Goal: Information Seeking & Learning: Learn about a topic

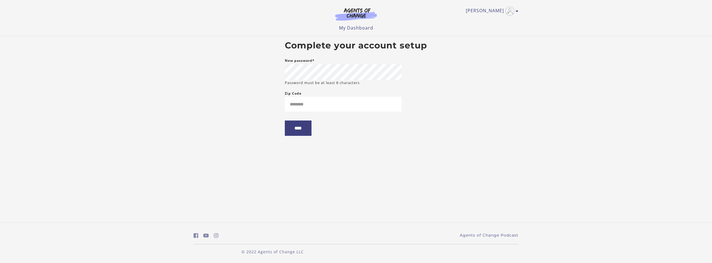
click at [371, 113] on form "New password* Password must be at least 8 characters Zip Code ****" at bounding box center [343, 100] width 117 height 87
click at [371, 106] on input "Zip Code" at bounding box center [343, 104] width 117 height 15
type input "********"
click at [298, 125] on input "****" at bounding box center [298, 127] width 27 height 15
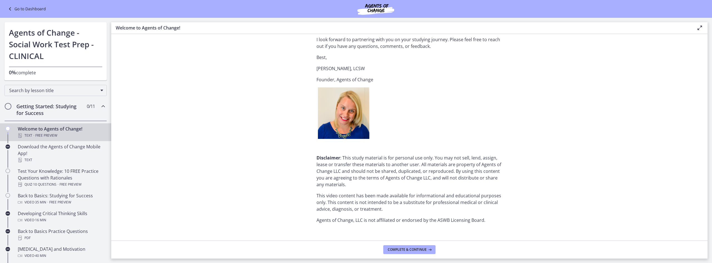
scroll to position [660, 0]
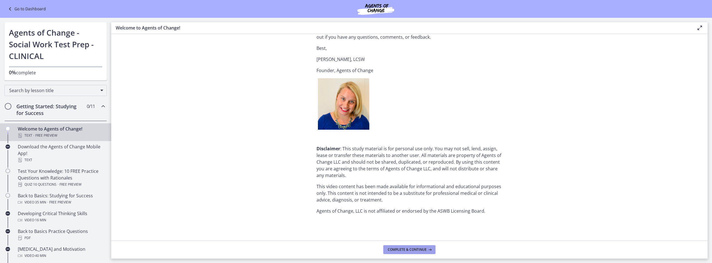
click at [417, 249] on span "Complete & continue" at bounding box center [407, 249] width 39 height 4
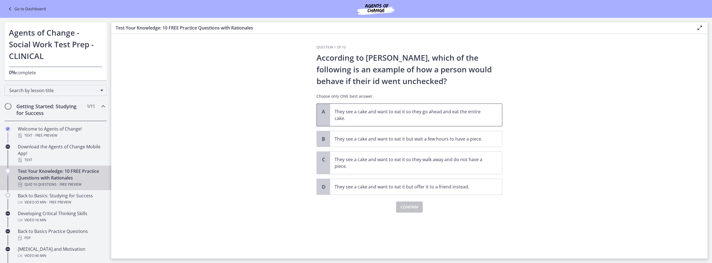
click at [451, 111] on p "They see a cake and want to eat it so they go ahead and eat the entire cake." at bounding box center [410, 114] width 152 height 13
click at [410, 207] on span "Confirm" at bounding box center [409, 206] width 18 height 7
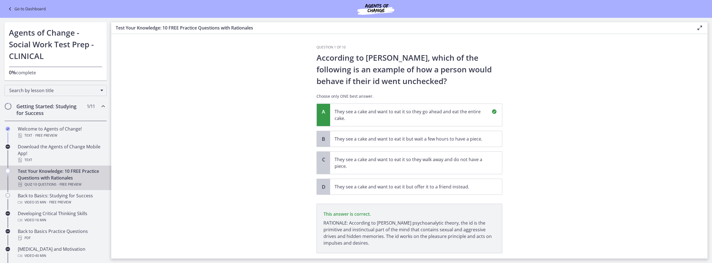
scroll to position [35, 0]
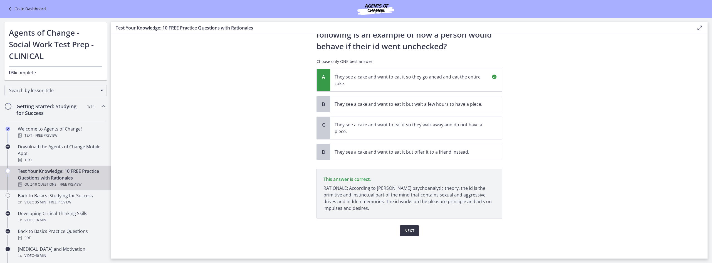
click at [408, 228] on span "Next" at bounding box center [409, 230] width 10 height 7
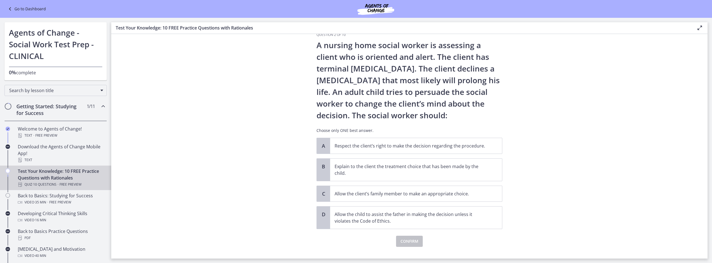
scroll to position [23, 0]
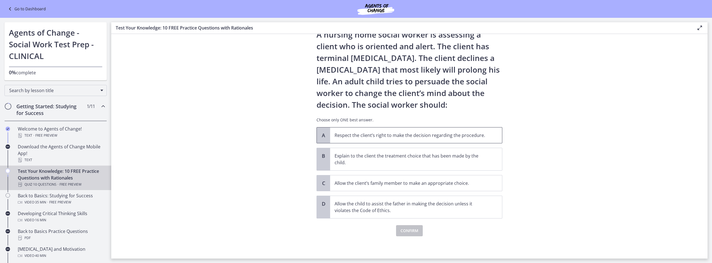
click at [482, 135] on p "Respect the client’s right to make the decision regarding the procedure." at bounding box center [410, 135] width 152 height 7
click at [403, 229] on span "Confirm" at bounding box center [409, 230] width 18 height 7
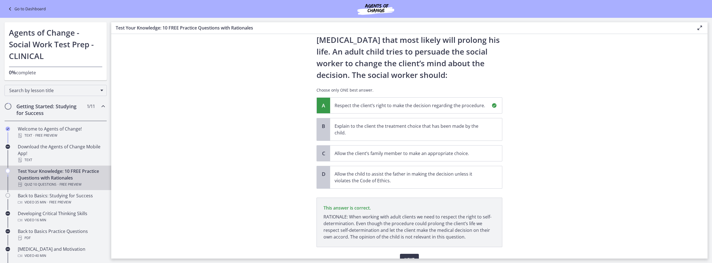
scroll to position [81, 0]
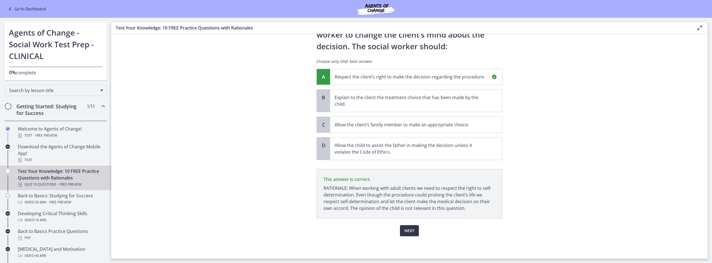
click at [408, 230] on span "Next" at bounding box center [409, 230] width 10 height 7
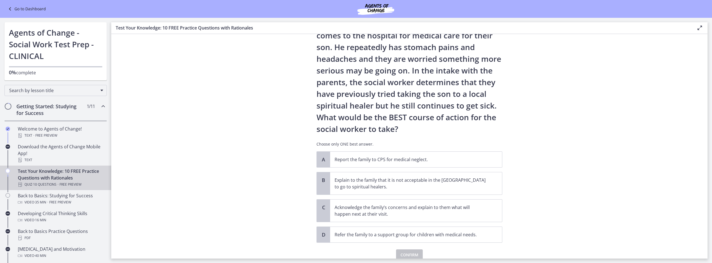
scroll to position [56, 0]
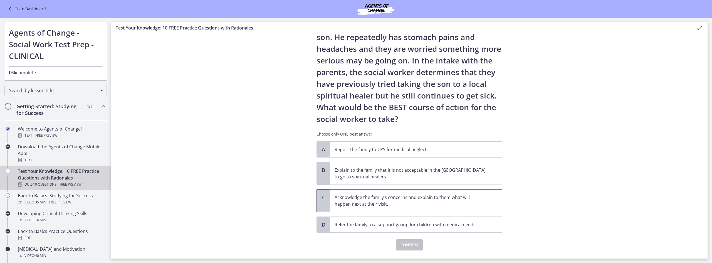
click at [419, 207] on p "Acknowledge the family’s concerns and explain to them what will happen next at …" at bounding box center [410, 200] width 152 height 13
click at [413, 203] on div "Question 3 of 10 A family who has just immigrated to [GEOGRAPHIC_DATA] from [GE…" at bounding box center [409, 95] width 195 height 213
click at [414, 245] on span "Confirm" at bounding box center [409, 244] width 18 height 7
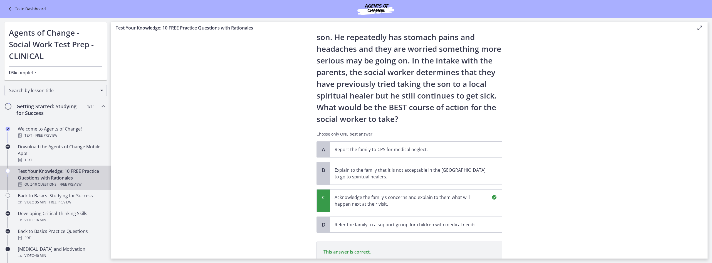
scroll to position [135, 0]
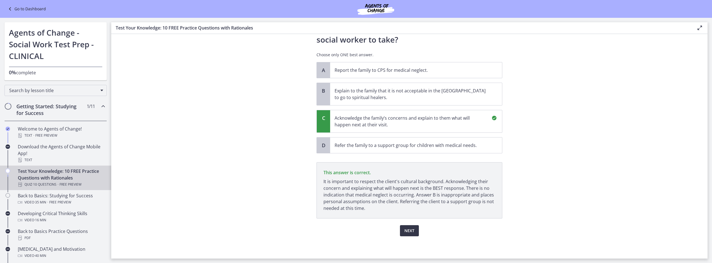
click at [413, 230] on button "Next" at bounding box center [409, 230] width 19 height 11
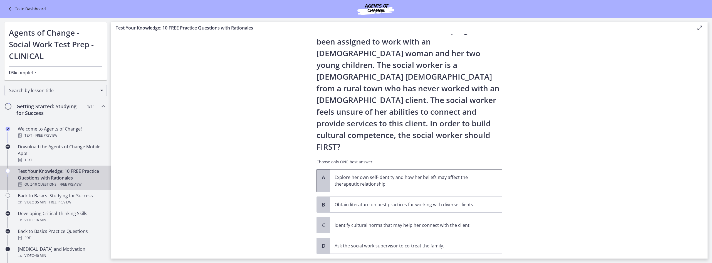
scroll to position [40, 0]
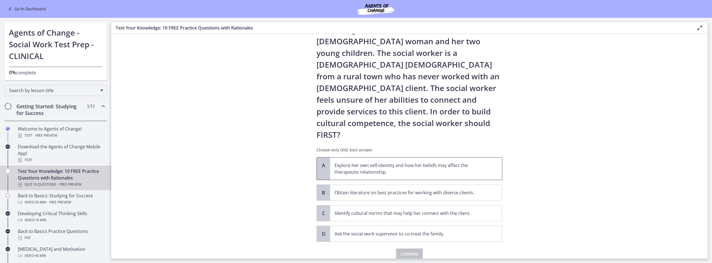
click at [445, 162] on p "Explore her own self-identity and how her beliefs may affect the therapeutic re…" at bounding box center [410, 168] width 152 height 13
click at [412, 250] on span "Confirm" at bounding box center [409, 253] width 18 height 7
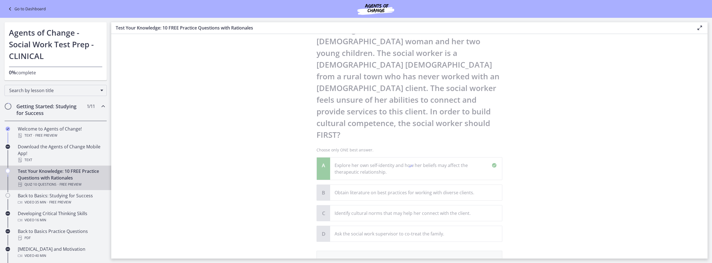
scroll to position [105, 0]
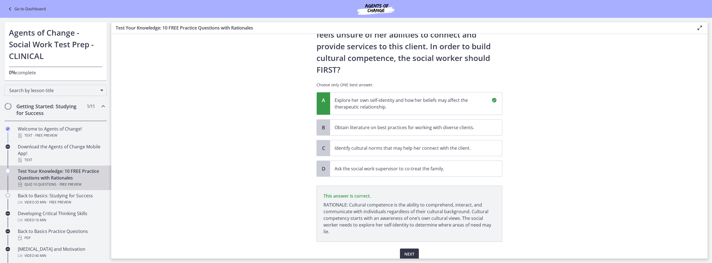
click at [411, 250] on span "Next" at bounding box center [409, 253] width 10 height 7
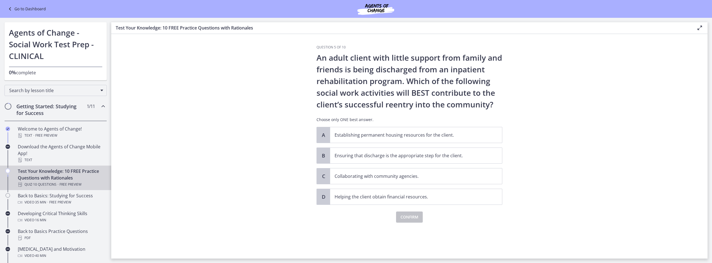
scroll to position [0, 0]
click at [407, 157] on p "Ensuring that discharge is the appropriate step for the client." at bounding box center [410, 155] width 152 height 7
click at [408, 217] on span "Confirm" at bounding box center [409, 217] width 18 height 7
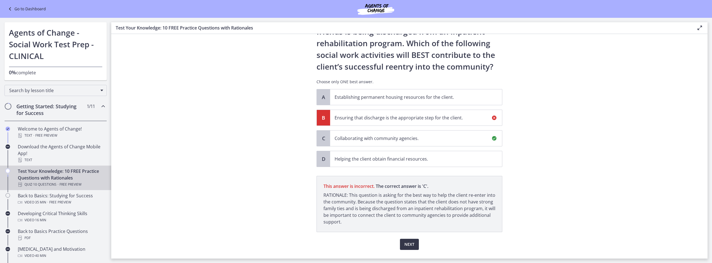
scroll to position [51, 0]
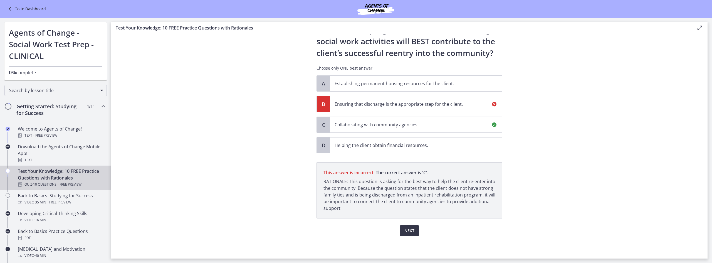
click at [409, 228] on span "Next" at bounding box center [409, 230] width 10 height 7
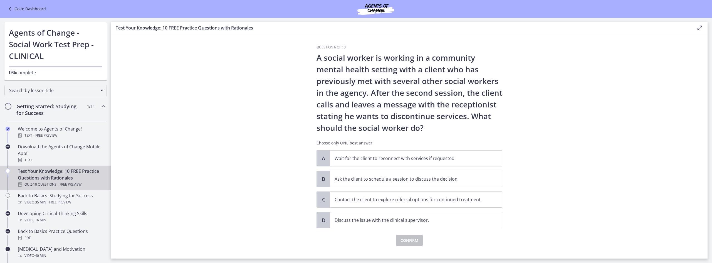
click at [410, 208] on div "A Wait for the client to reconnect with services if requested. B Ask the client…" at bounding box center [409, 189] width 186 height 78
click at [401, 182] on span "Ask the client to schedule a session to discuss the decision." at bounding box center [416, 179] width 172 height 16
click at [409, 239] on span "Confirm" at bounding box center [409, 240] width 18 height 7
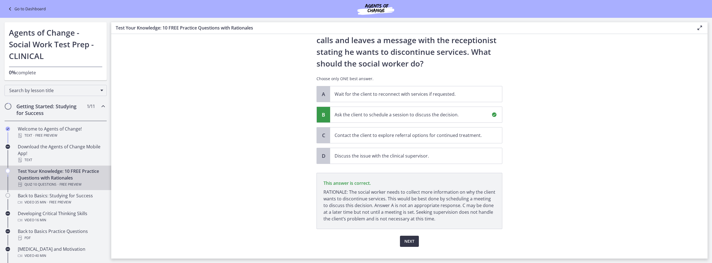
scroll to position [75, 0]
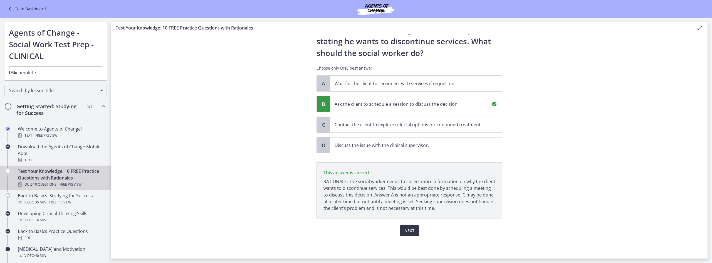
click at [411, 229] on span "Next" at bounding box center [409, 230] width 10 height 7
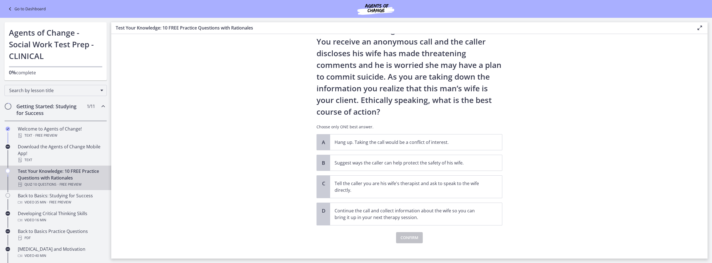
scroll to position [35, 0]
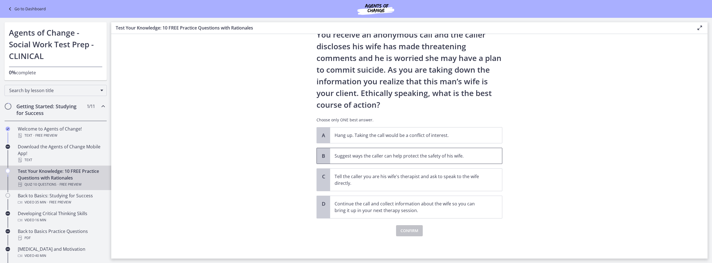
click at [427, 151] on span "Suggest ways the caller can help protect the safety of his wife." at bounding box center [416, 156] width 172 height 16
click at [414, 229] on span "Confirm" at bounding box center [409, 230] width 18 height 7
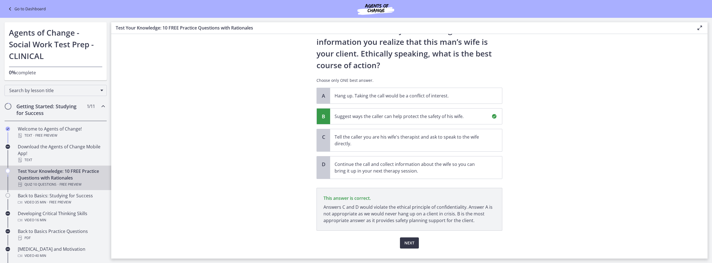
scroll to position [86, 0]
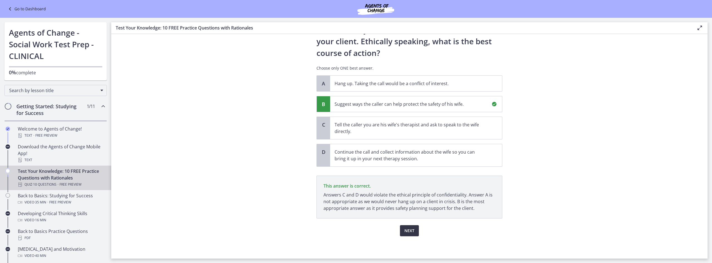
click at [411, 230] on span "Next" at bounding box center [409, 230] width 10 height 7
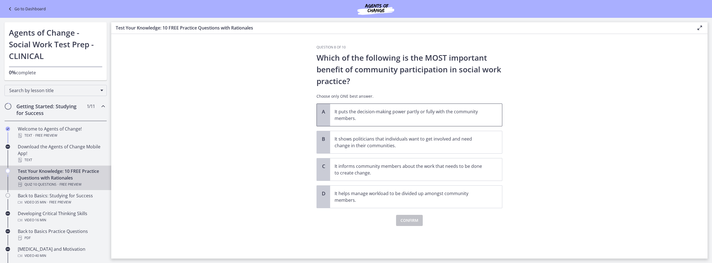
click at [399, 118] on p "It puts the decision-making power partly or fully with the community members." at bounding box center [410, 114] width 152 height 13
click at [415, 217] on span "Confirm" at bounding box center [409, 220] width 18 height 7
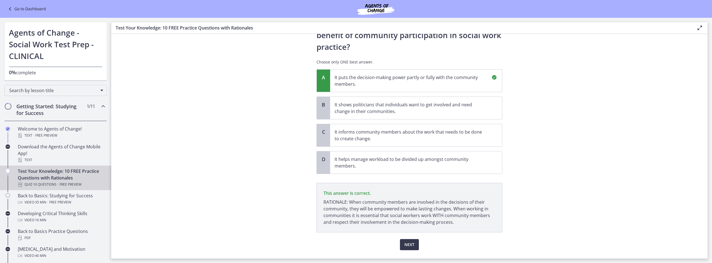
scroll to position [48, 0]
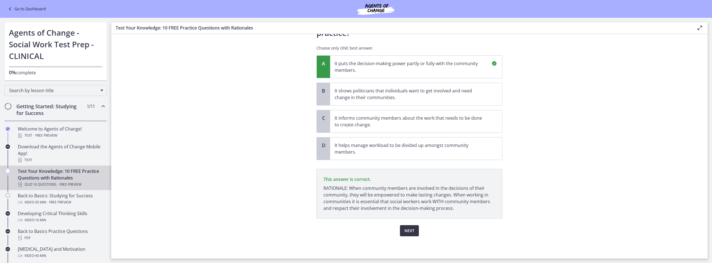
click at [410, 229] on span "Next" at bounding box center [409, 230] width 10 height 7
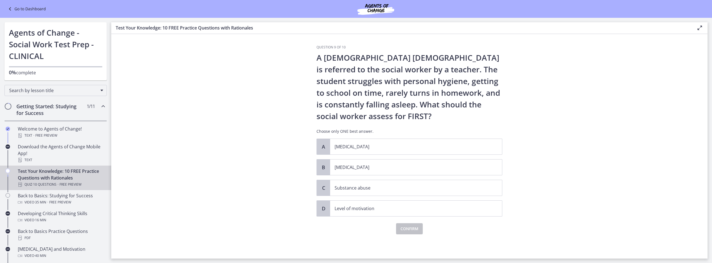
scroll to position [0, 0]
click at [389, 188] on p "Substance abuse" at bounding box center [410, 187] width 152 height 7
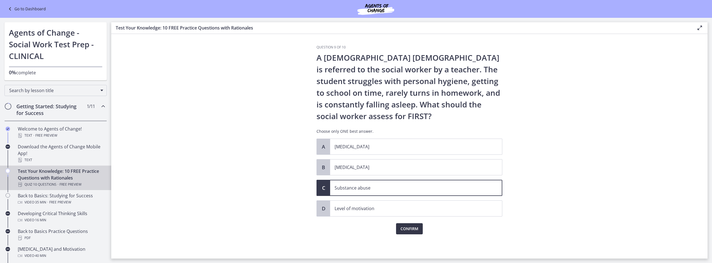
click at [406, 227] on span "Confirm" at bounding box center [409, 228] width 18 height 7
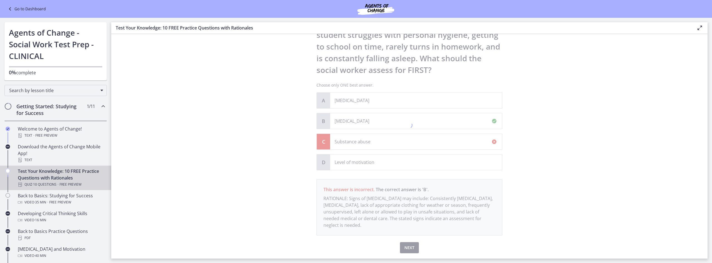
scroll to position [63, 0]
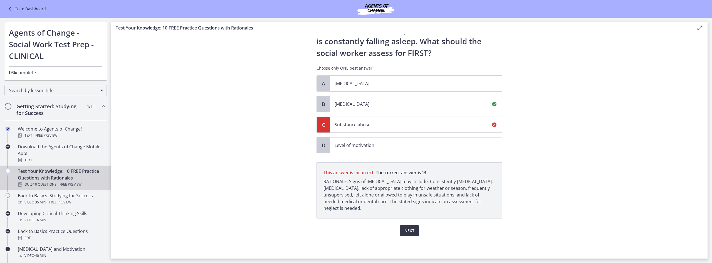
click at [404, 230] on span "Next" at bounding box center [409, 230] width 10 height 7
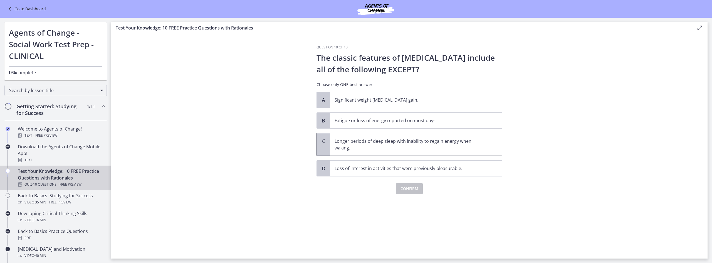
click at [370, 147] on p "Longer periods of deep sleep with inability to regain energy when waking." at bounding box center [410, 144] width 152 height 13
click at [401, 189] on span "Confirm" at bounding box center [409, 188] width 18 height 7
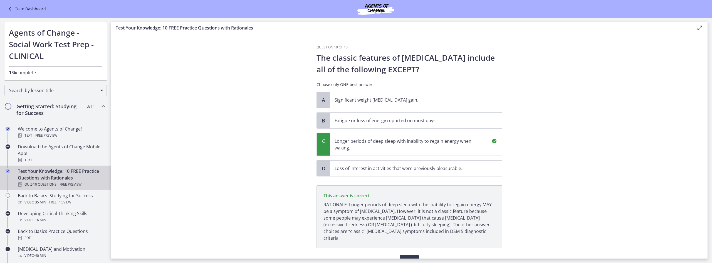
scroll to position [23, 0]
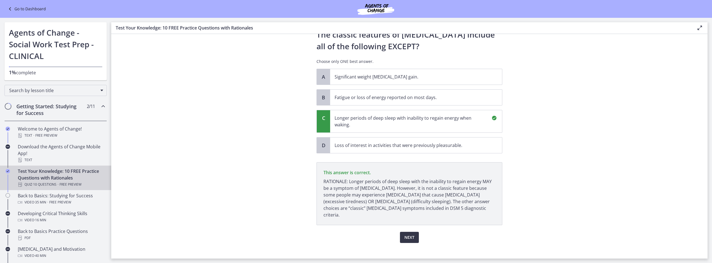
click at [408, 234] on span "Next" at bounding box center [409, 237] width 10 height 7
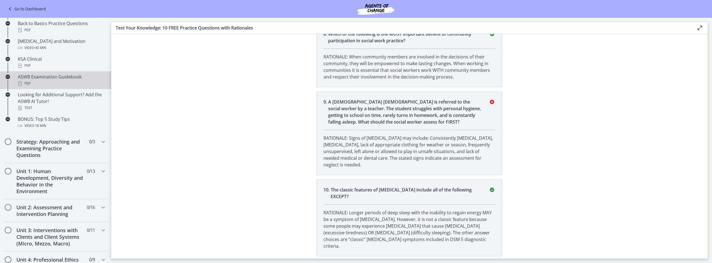
scroll to position [222, 0]
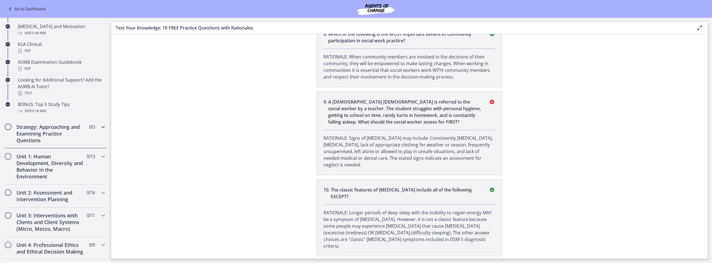
click at [45, 136] on h2 "Strategy: Approaching and Examining Practice Questions" at bounding box center [50, 133] width 68 height 20
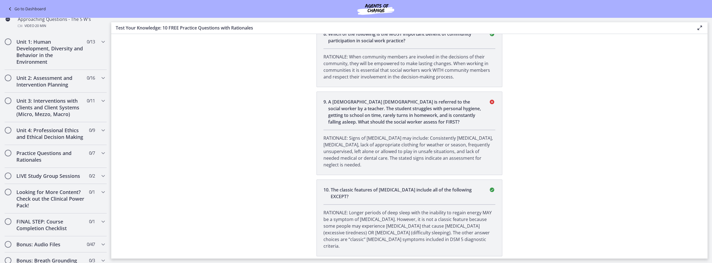
scroll to position [195, 0]
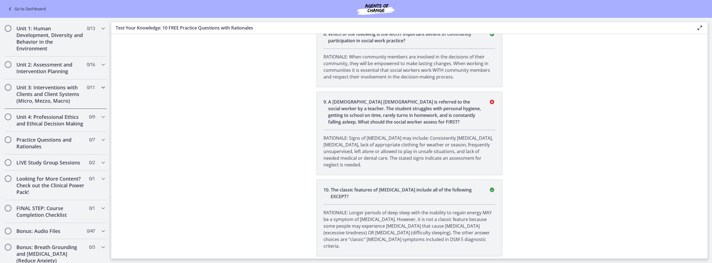
click at [54, 99] on h2 "Unit 3: Interventions with Clients and Client Systems (Micro, Mezzo, Macro)" at bounding box center [50, 94] width 68 height 20
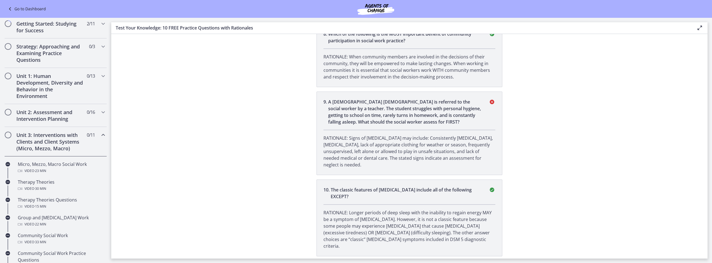
scroll to position [0, 0]
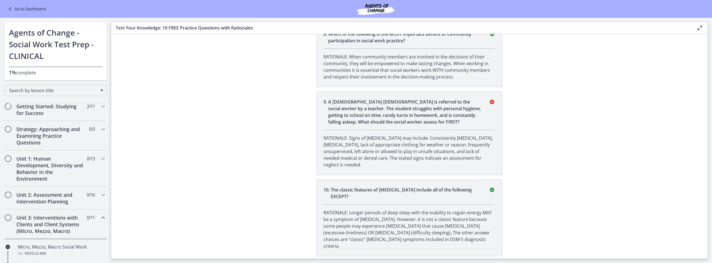
click at [20, 10] on link "Go to Dashboard" at bounding box center [26, 9] width 39 height 7
